Goal: Check status: Check status

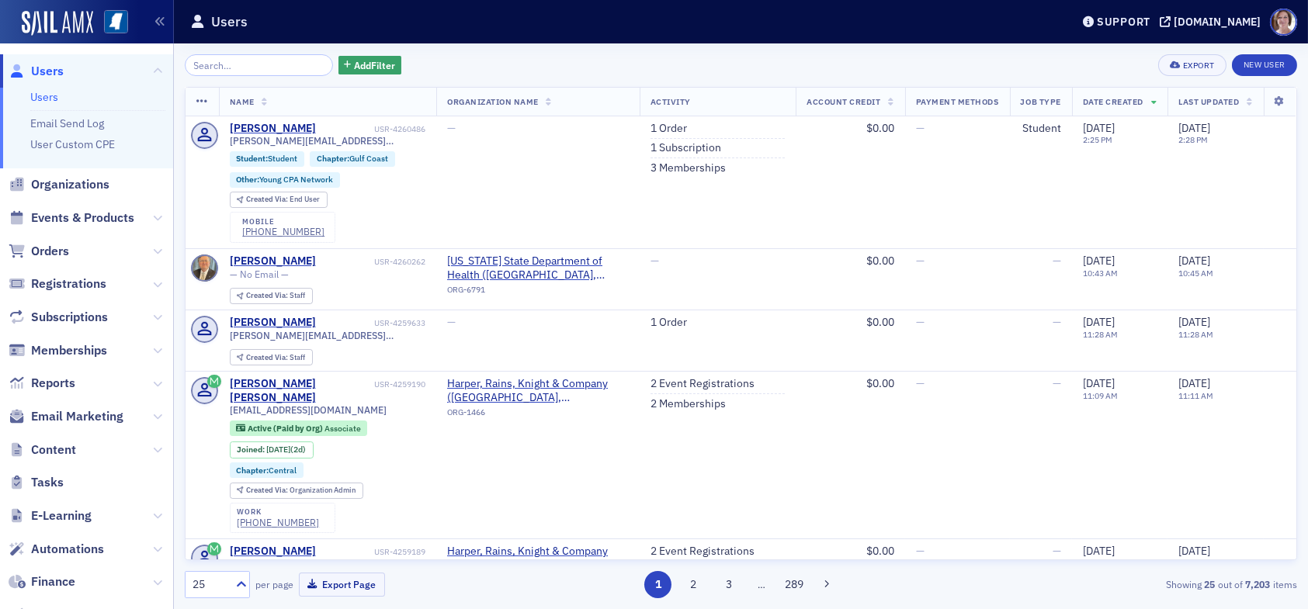
click at [265, 64] on input "search" at bounding box center [259, 65] width 148 height 22
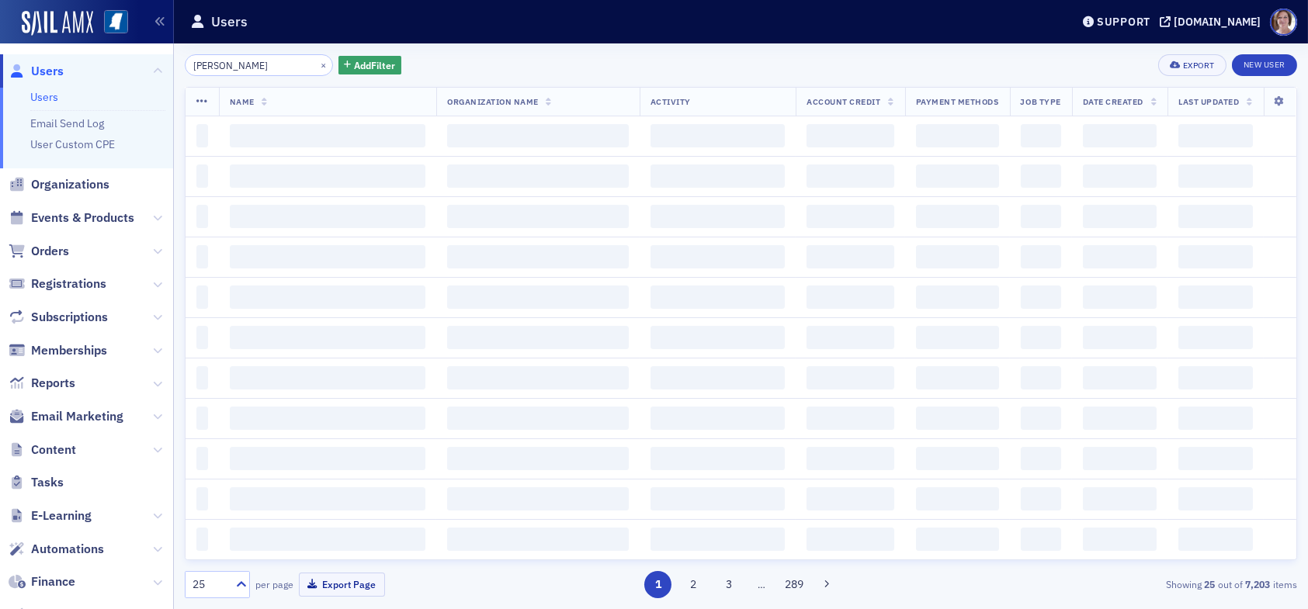
type input "hal hicks"
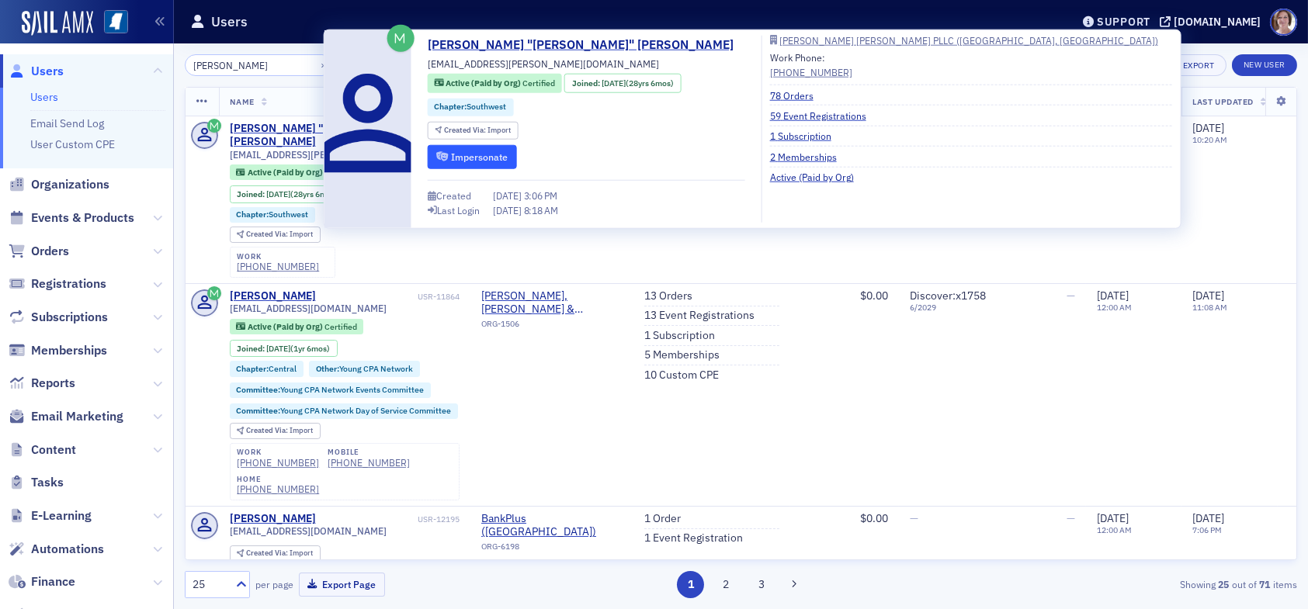
click at [464, 154] on button "Impersonate" at bounding box center [472, 156] width 89 height 24
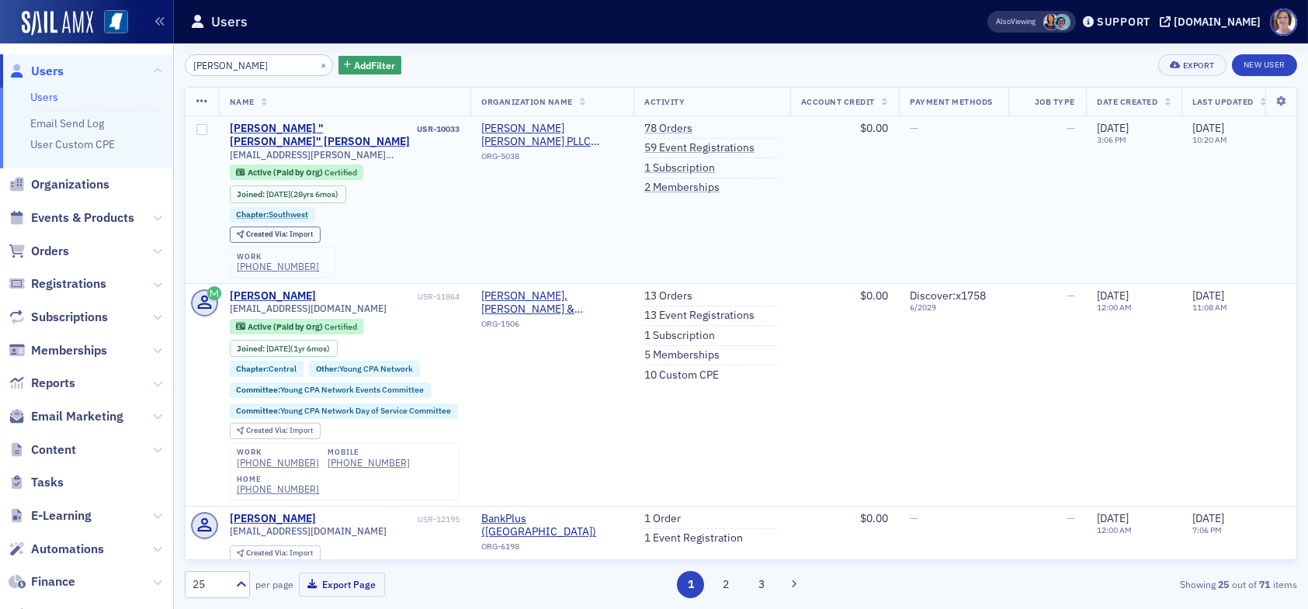
click at [1170, 224] on td "5/5/2025 3:06 PM" at bounding box center [1133, 200] width 95 height 168
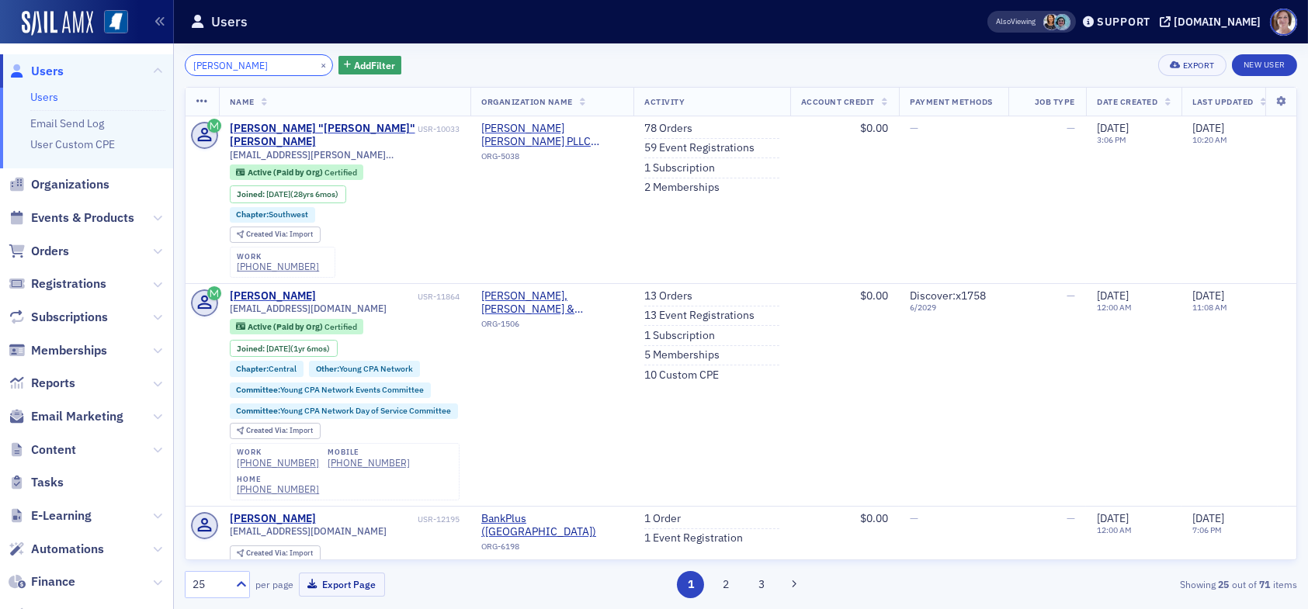
drag, startPoint x: 245, startPoint y: 68, endPoint x: 133, endPoint y: 56, distance: 112.4
click at [133, 56] on div "Users Users Email Send Log User Custom CPE Organizations Events & Products Orde…" at bounding box center [654, 304] width 1308 height 609
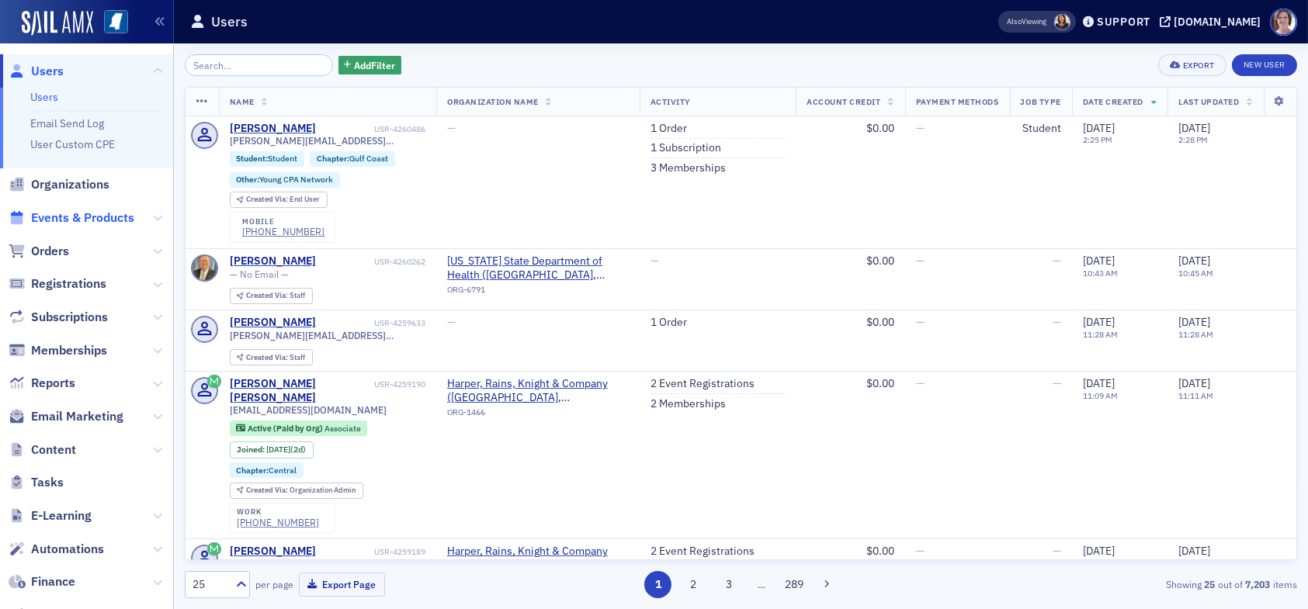
click at [71, 217] on span "Events & Products" at bounding box center [82, 218] width 103 height 17
click at [78, 223] on span "Events & Products" at bounding box center [82, 218] width 103 height 17
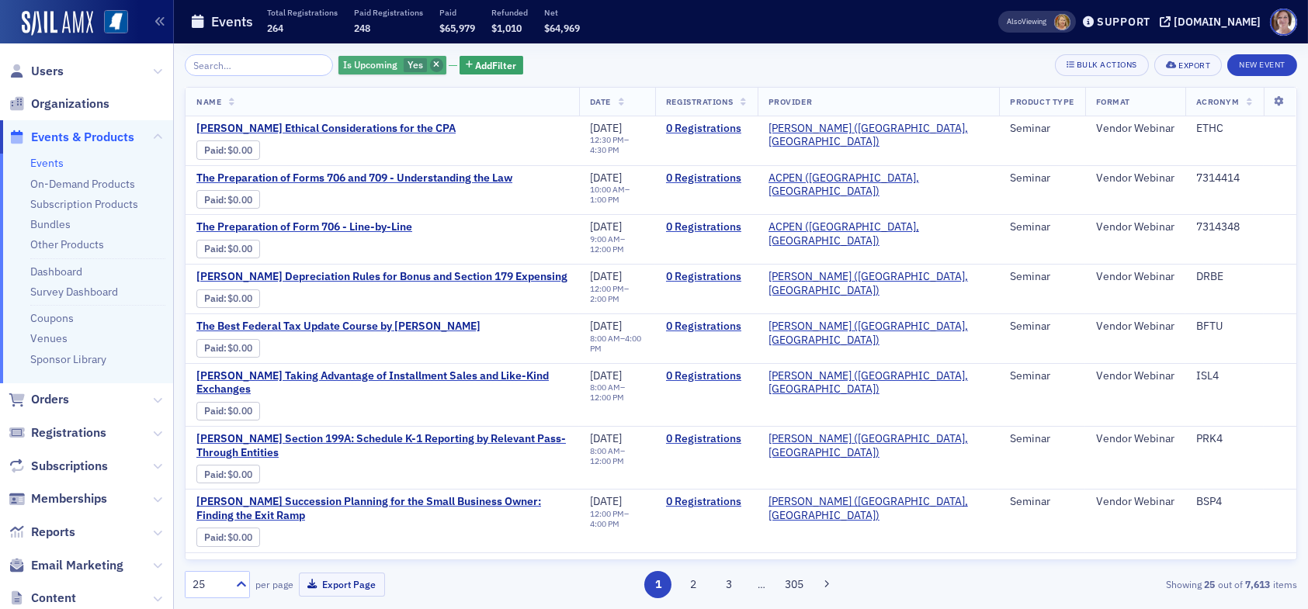
click at [430, 68] on span "button" at bounding box center [437, 65] width 14 height 14
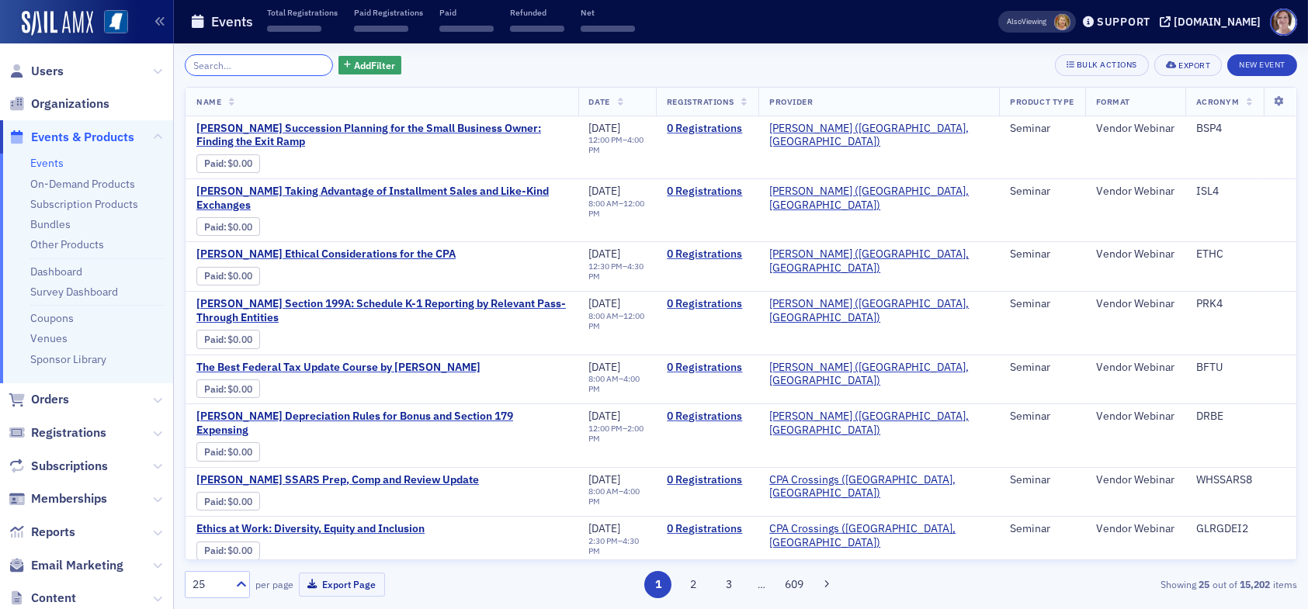
click at [280, 60] on input "search" at bounding box center [259, 65] width 148 height 22
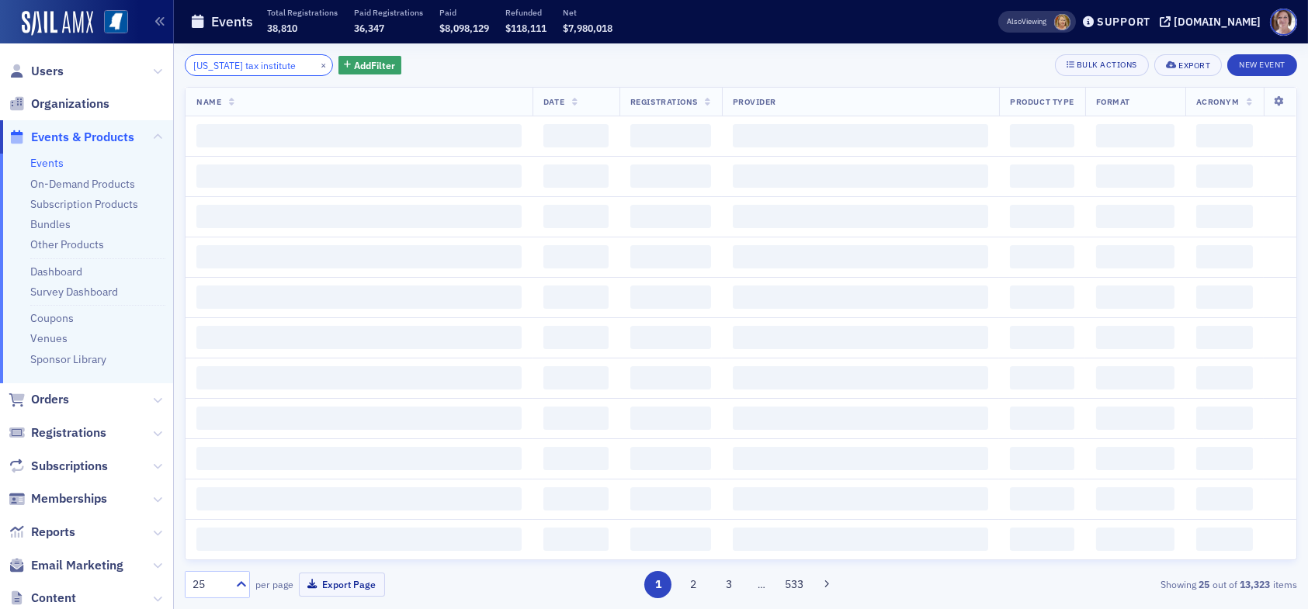
type input "[US_STATE] tax institute"
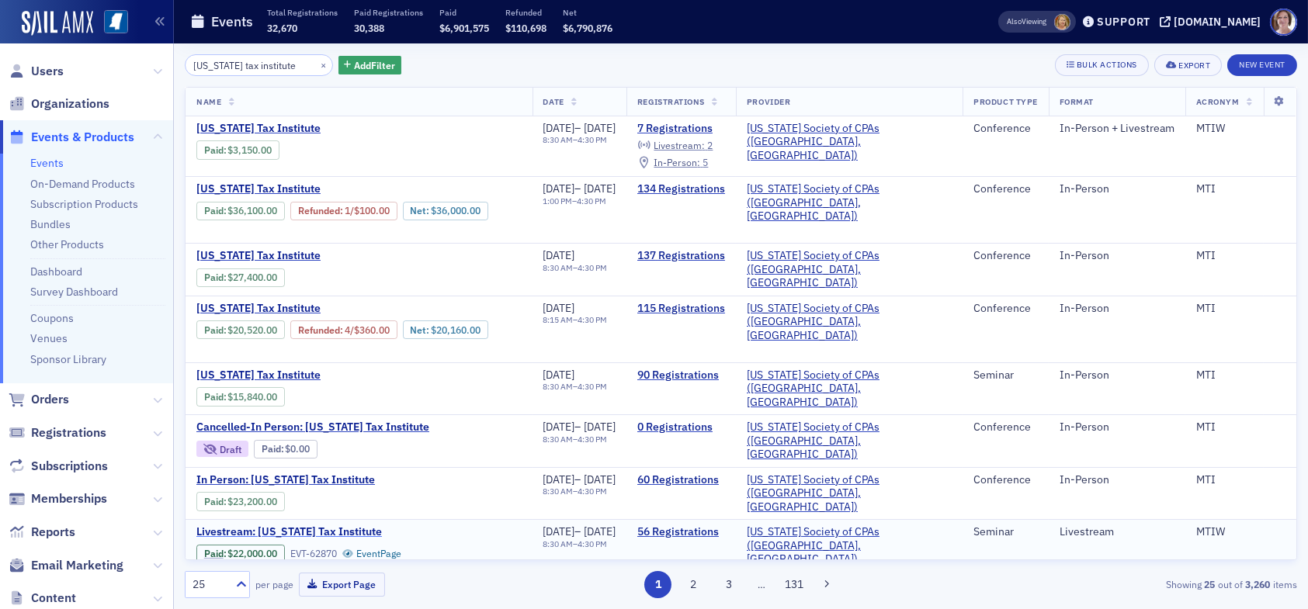
click at [340, 525] on span "Livestream: [US_STATE] Tax Institute" at bounding box center [326, 532] width 261 height 14
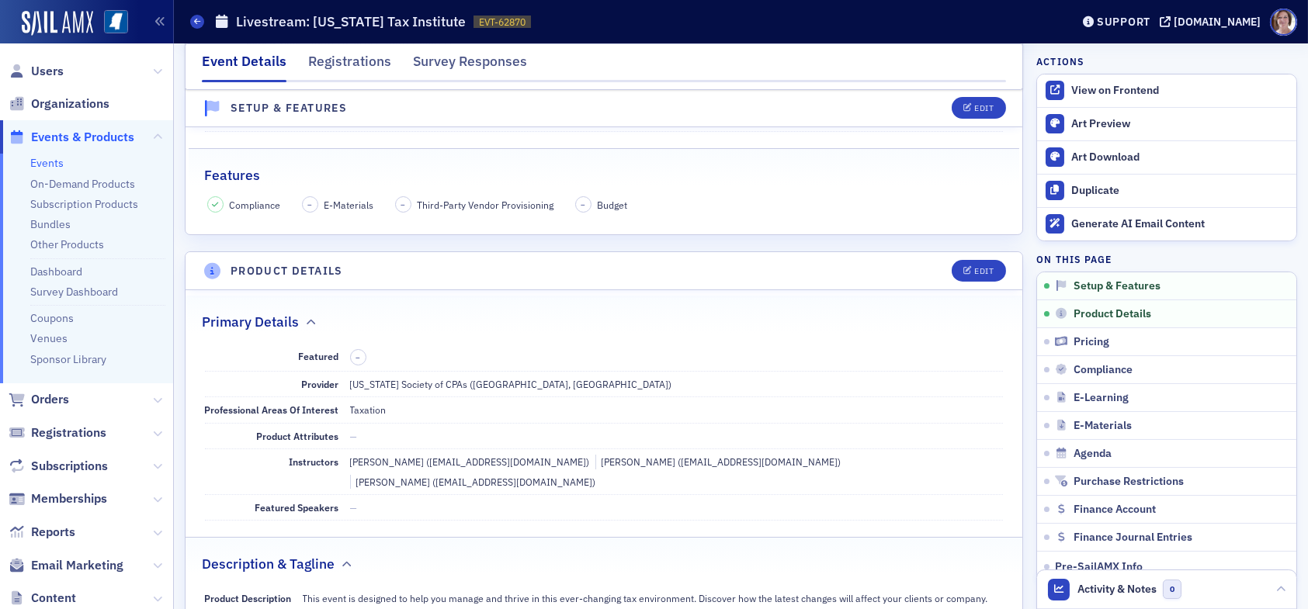
scroll to position [78, 0]
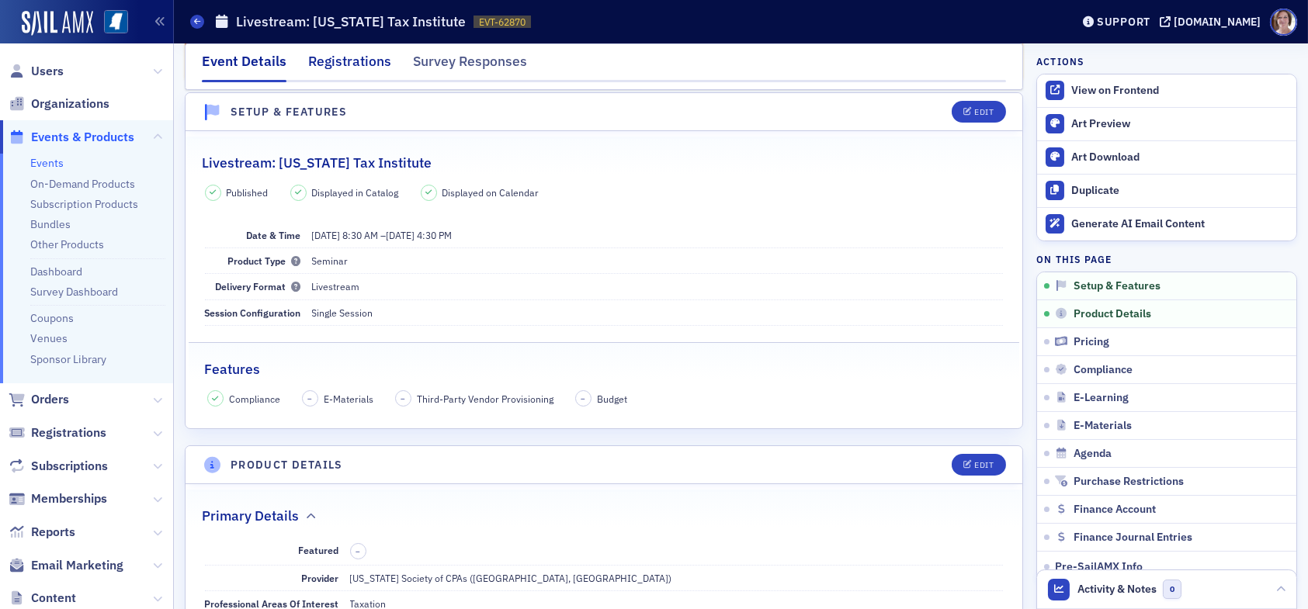
click at [362, 58] on div "Registrations" at bounding box center [349, 65] width 83 height 29
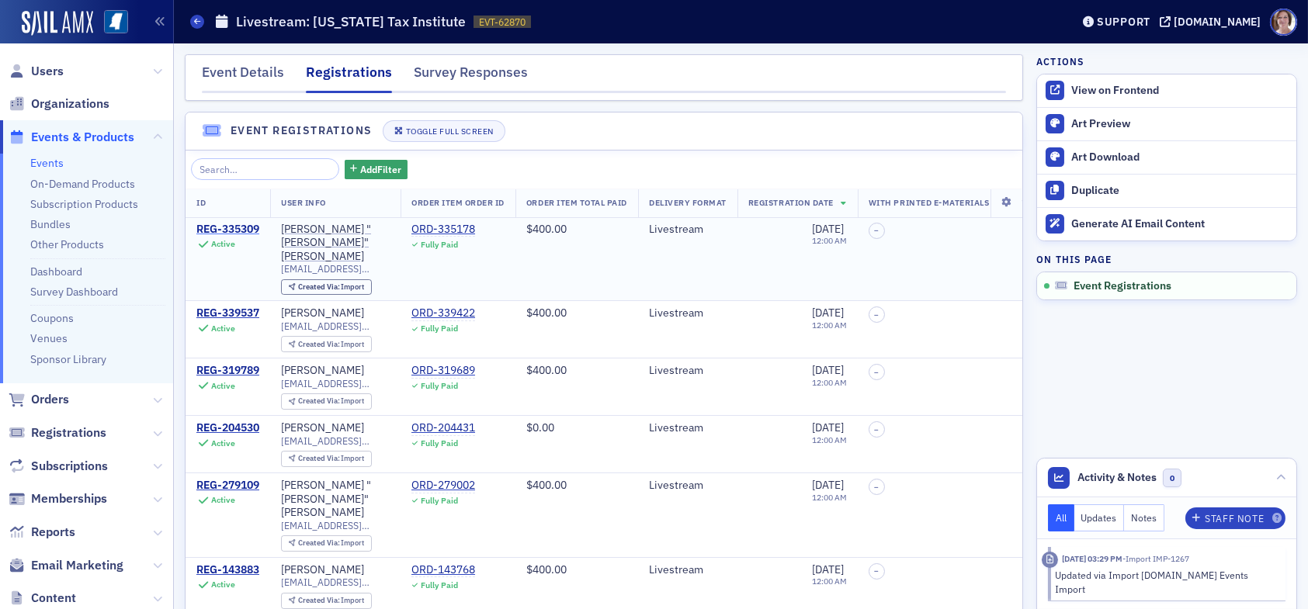
click at [246, 224] on div "REG-335309" at bounding box center [227, 230] width 63 height 14
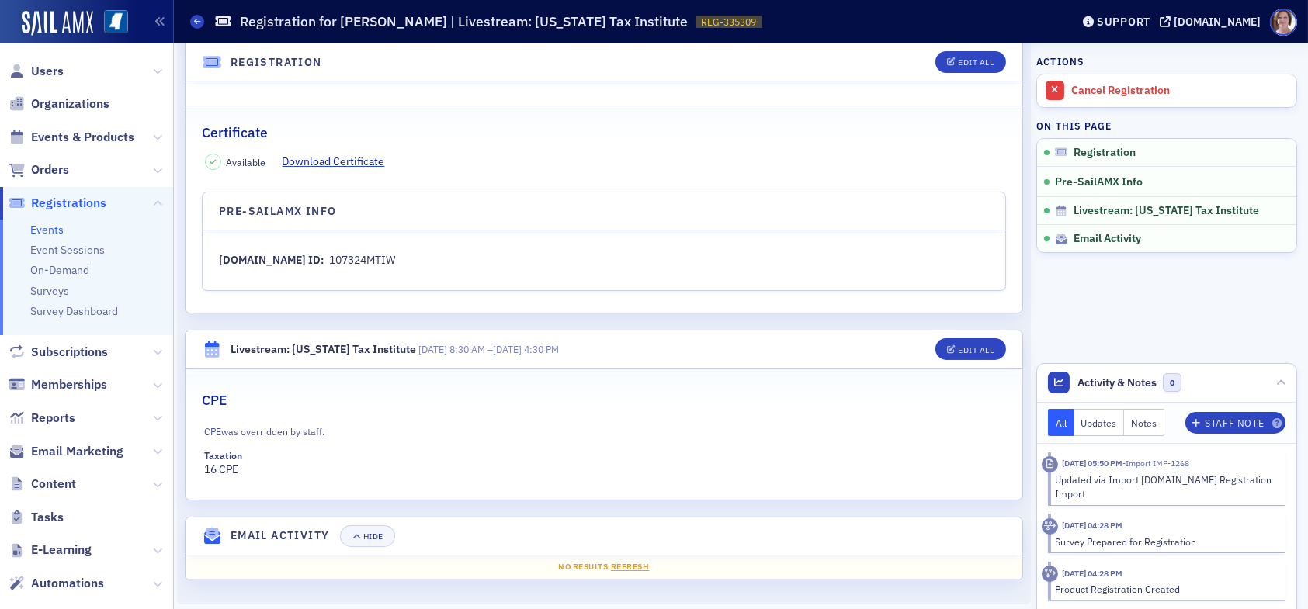
scroll to position [333, 0]
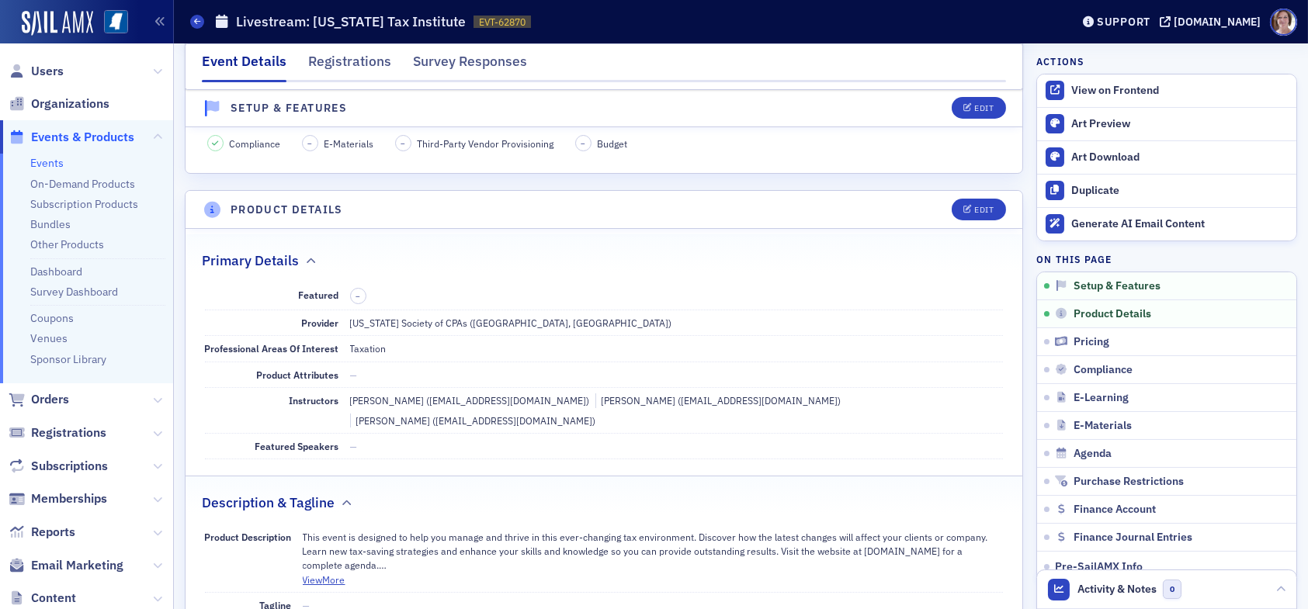
click at [272, 61] on div "Event Details" at bounding box center [244, 66] width 85 height 31
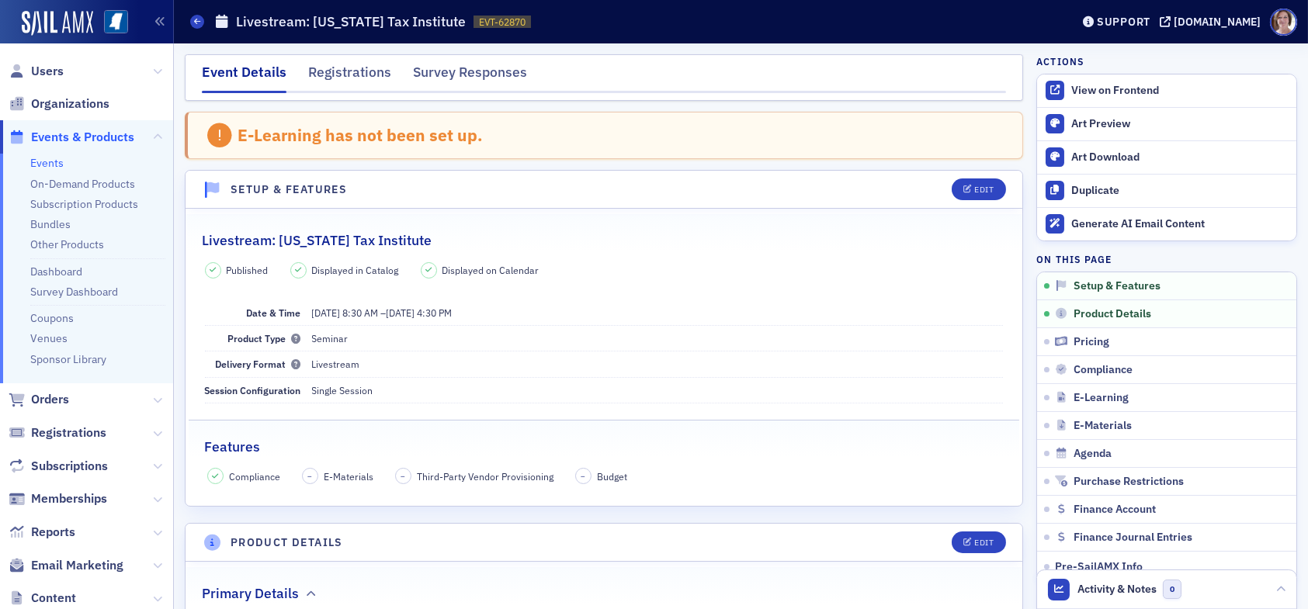
click at [71, 137] on span "Events & Products" at bounding box center [82, 137] width 103 height 17
